Goal: Information Seeking & Learning: Learn about a topic

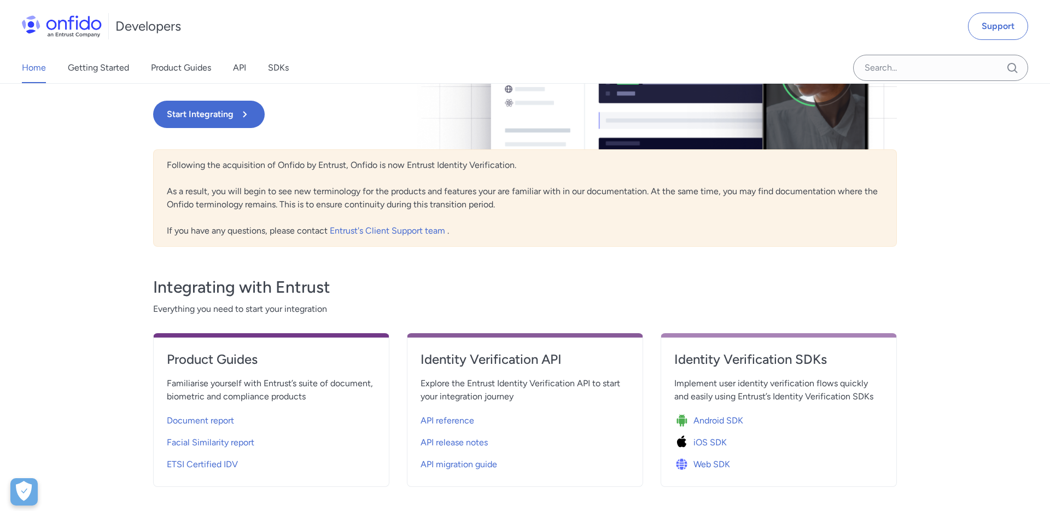
scroll to position [148, 0]
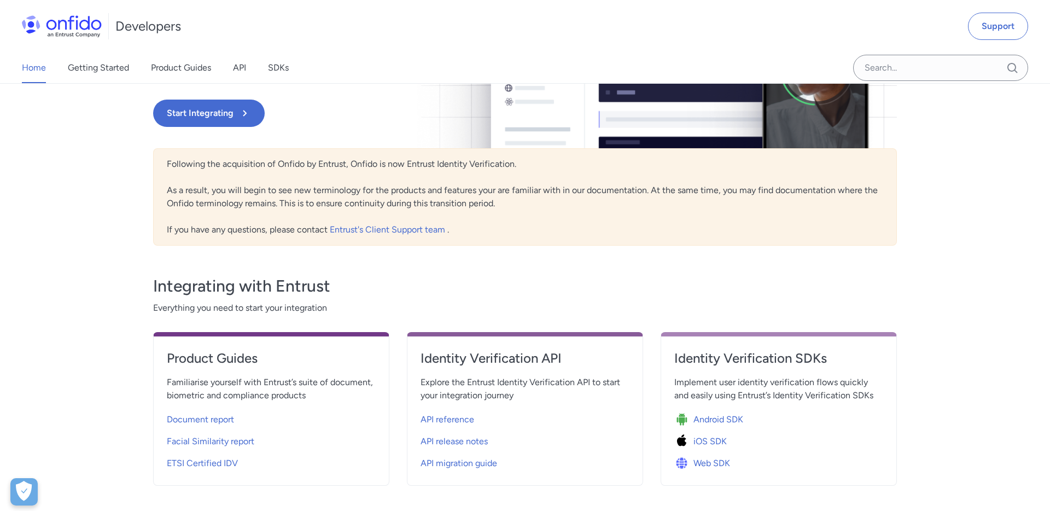
click at [179, 84] on div "Entrust Identity Verification Documentation Portal Welcome to Entrust’s Identit…" at bounding box center [413, 55] width 521 height 186
click at [180, 75] on link "Product Guides" at bounding box center [181, 68] width 60 height 31
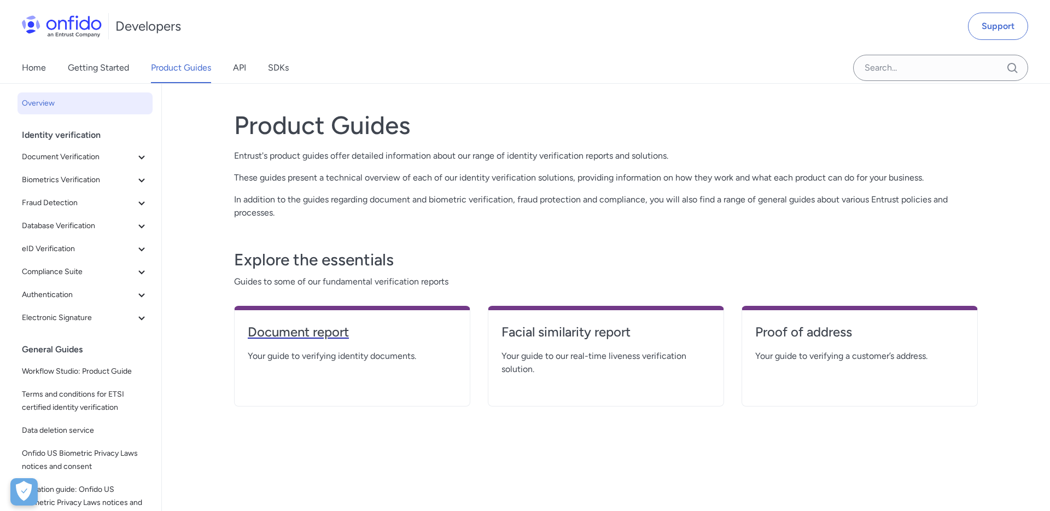
click at [287, 334] on h4 "Document report" at bounding box center [352, 332] width 209 height 18
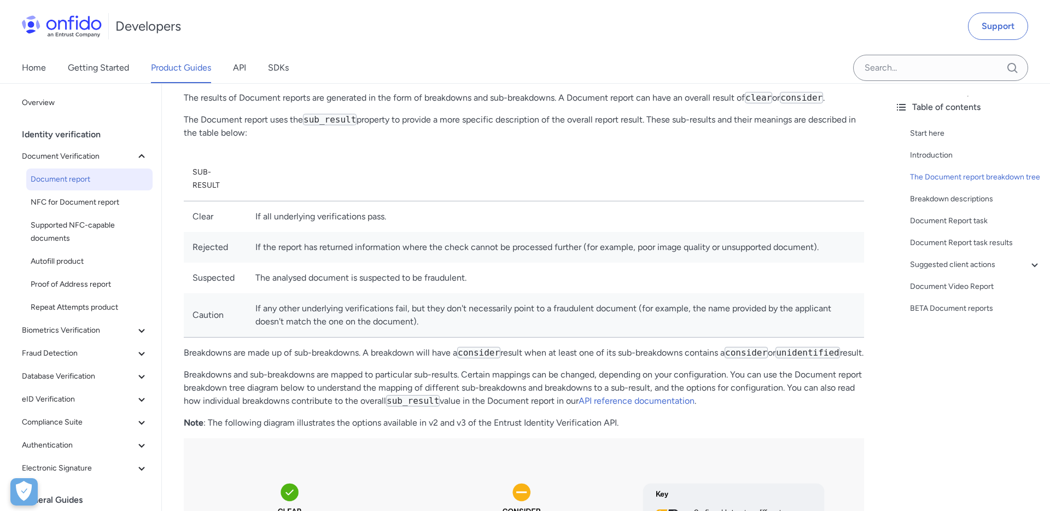
scroll to position [392, 0]
